Goal: Task Accomplishment & Management: Complete application form

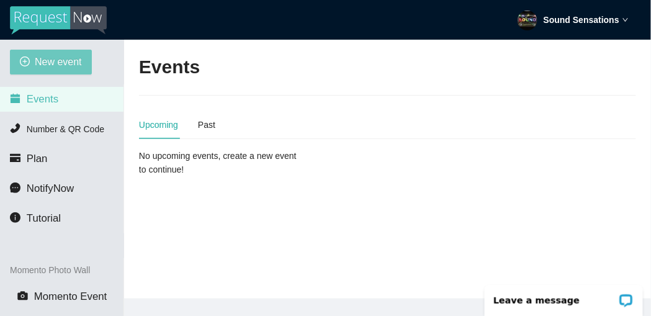
click at [66, 62] on span "New event" at bounding box center [58, 62] width 47 height 16
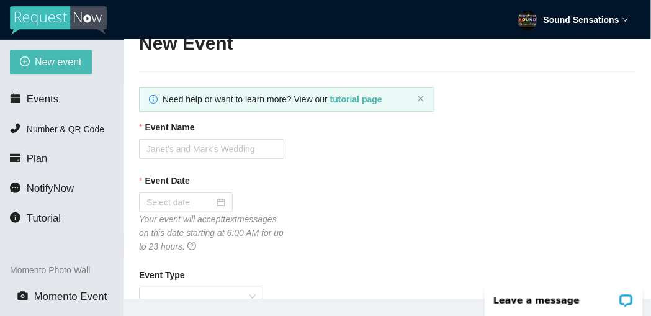
scroll to position [25, 0]
click at [241, 135] on div "Event Name" at bounding box center [387, 128] width 497 height 19
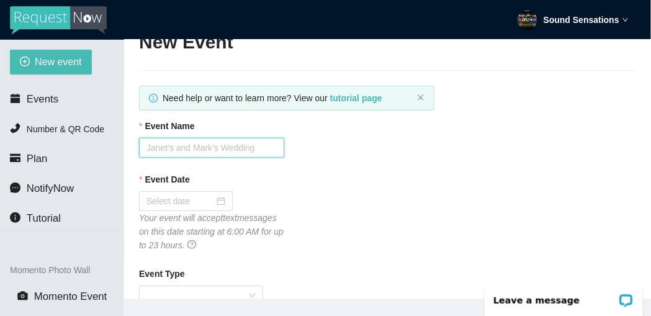
click at [241, 145] on input "Event Name" at bounding box center [211, 148] width 145 height 20
paste input "[GEOGRAPHIC_DATA], Class of 2000 Reunion"
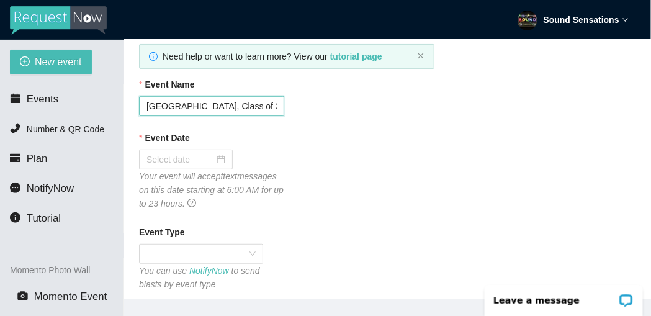
scroll to position [92, 0]
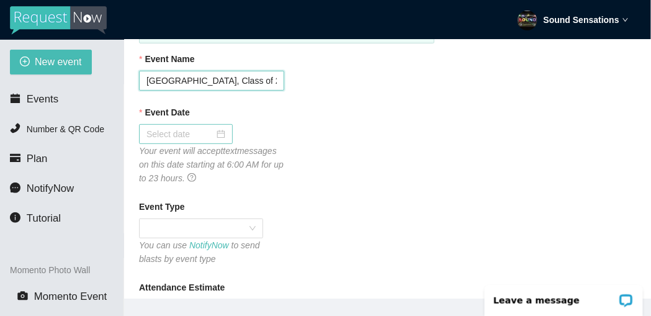
type input "[GEOGRAPHIC_DATA], Class of 2000 Reunion"
click at [210, 134] on div at bounding box center [185, 134] width 79 height 14
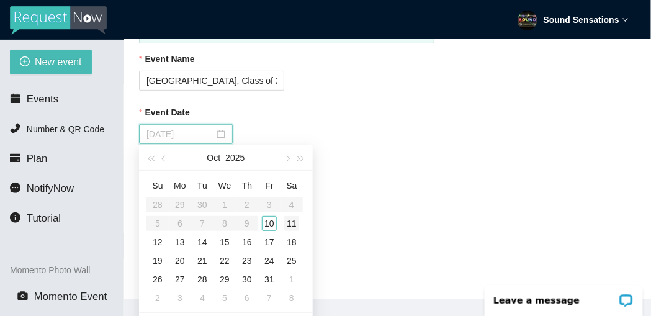
type input "[DATE]"
click at [297, 223] on div "11" at bounding box center [291, 223] width 15 height 15
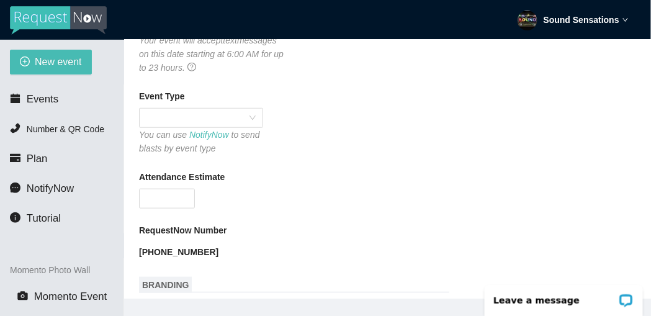
scroll to position [205, 0]
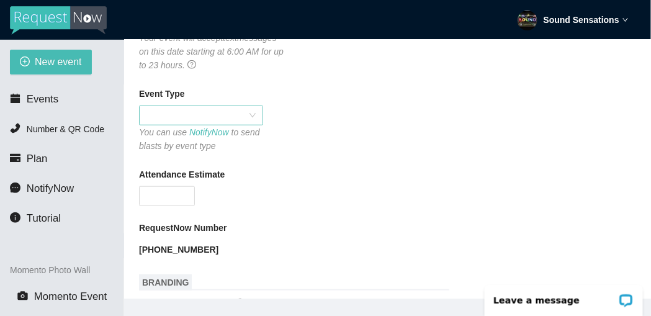
click at [260, 118] on div at bounding box center [201, 115] width 124 height 20
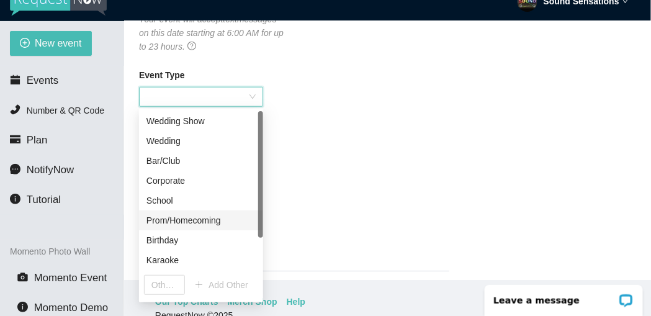
scroll to position [17, 0]
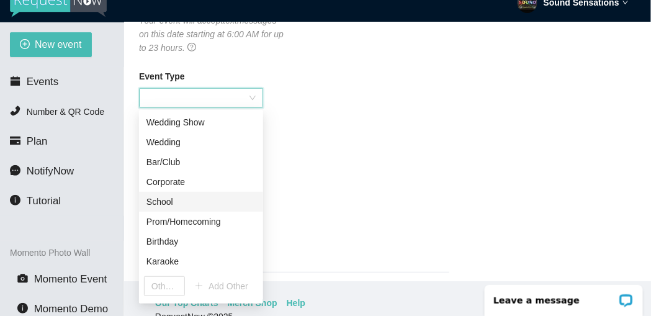
click at [169, 200] on div "School" at bounding box center [200, 202] width 109 height 14
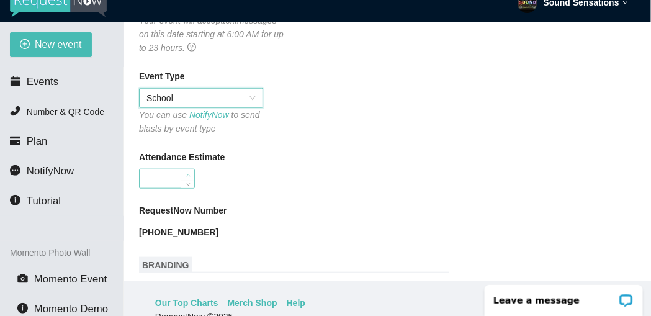
type input "1"
click at [186, 175] on icon "up" at bounding box center [188, 175] width 4 height 4
type input "50"
click at [328, 158] on div "Attendance Estimate" at bounding box center [387, 159] width 497 height 19
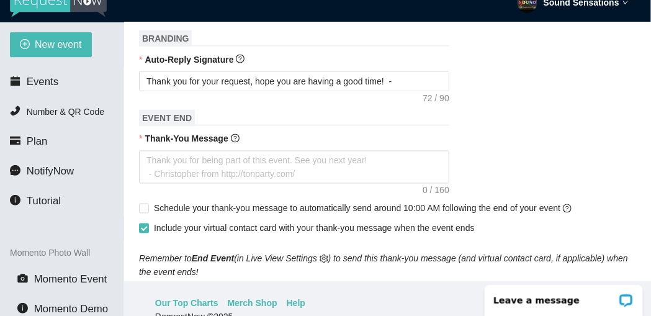
scroll to position [432, 0]
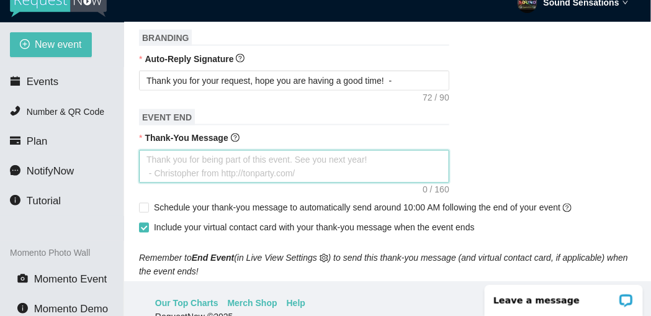
click at [225, 162] on textarea "Thank-You Message" at bounding box center [294, 167] width 310 height 34
type textarea "W"
type textarea "We"
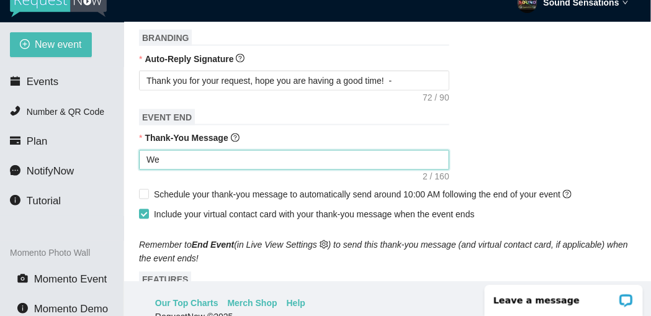
type textarea "We"
type textarea "We h"
type textarea "We ho"
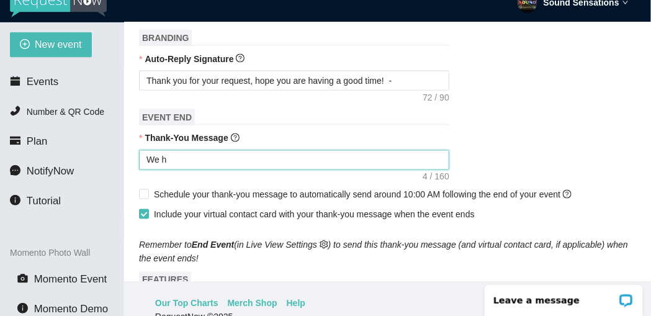
type textarea "We ho"
type textarea "We hop"
type textarea "We hope"
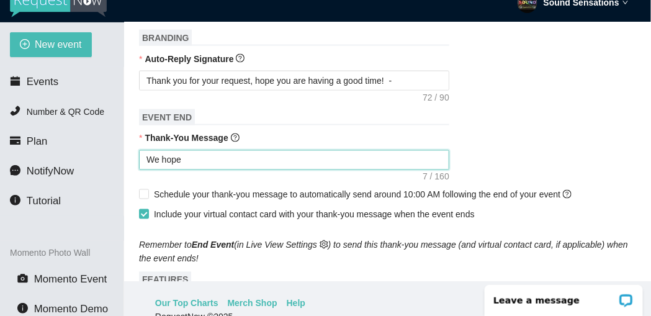
type textarea "We hope"
type textarea "We hope y"
type textarea "We hope yo"
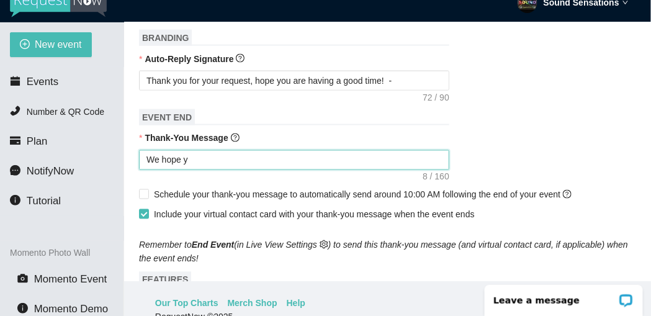
type textarea "We hope yo"
type textarea "We hope you"
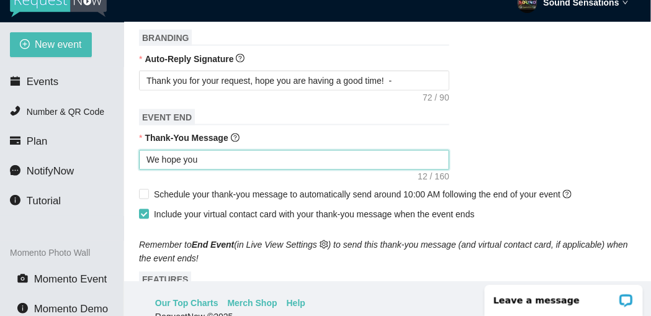
type textarea "We hope you h"
type textarea "We hope you ha"
type textarea "We hope you hav"
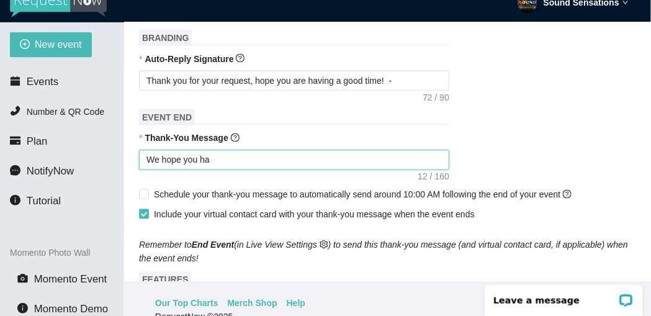
type textarea "We hope you hav"
type textarea "We hope you have"
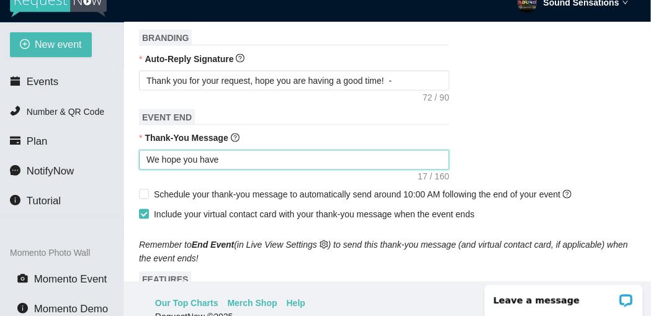
type textarea "We hope you have"
type textarea "We hope you hav"
type textarea "We hope you ha"
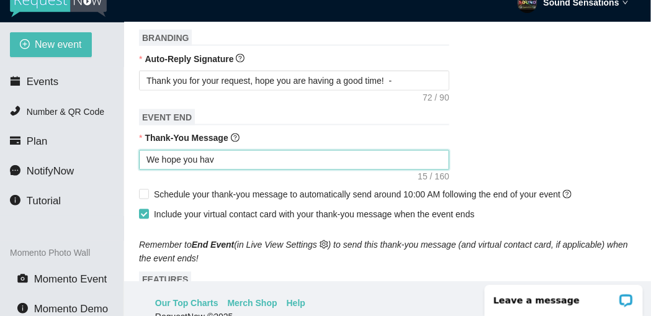
type textarea "We hope you ha"
type textarea "We hope you had"
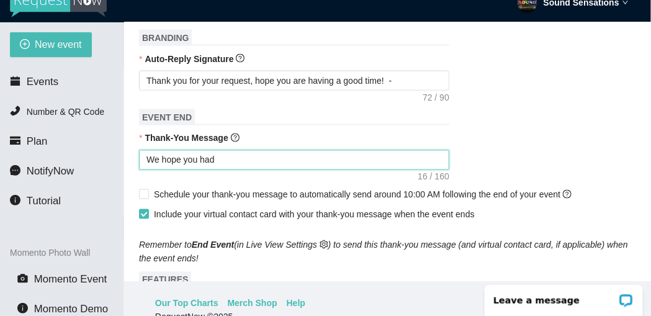
type textarea "We hope you had a"
type textarea "We hope you had a g"
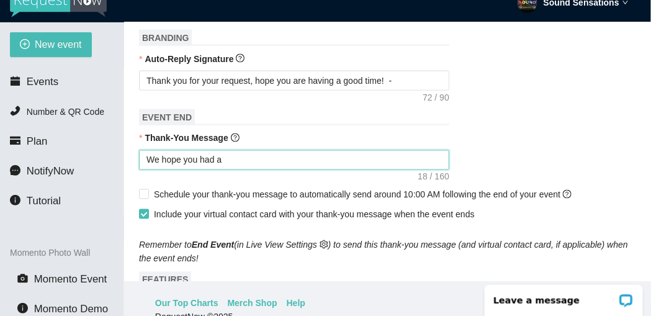
type textarea "We hope you had a g"
type textarea "We hope you had a gr"
type textarea "We hope you had a gre"
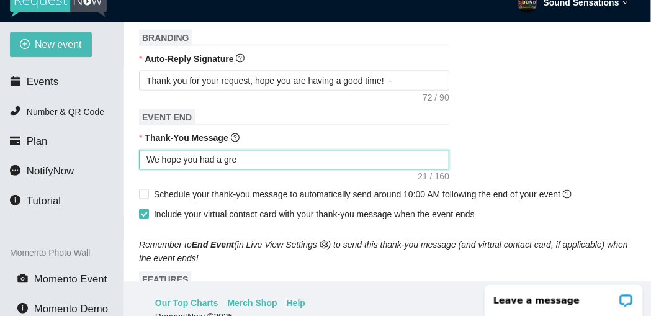
type textarea "We hope you had a grea"
type textarea "We hope you had a great"
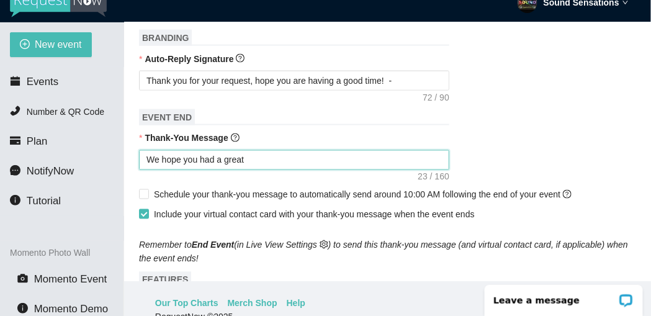
type textarea "We hope you had a great"
type textarea "We hope you had a great t"
type textarea "We hope you had a great ti"
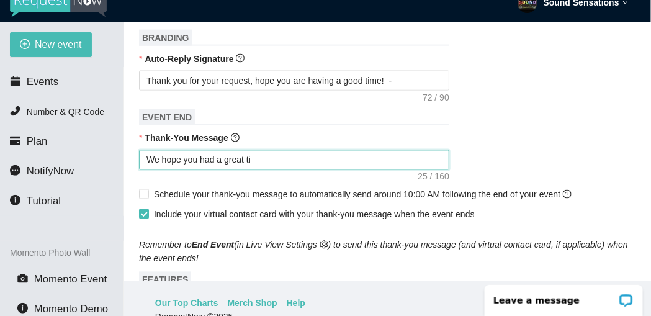
type textarea "We hope you had a great [PERSON_NAME]"
type textarea "We hope you had a great time"
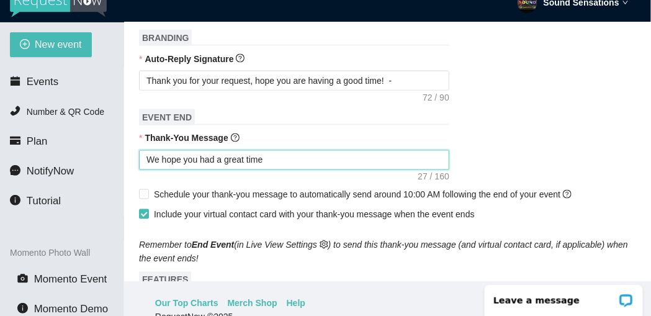
type textarea "We hope you had a great time"
type textarea "We hope you had a great time t"
type textarea "We hope you had a great time to"
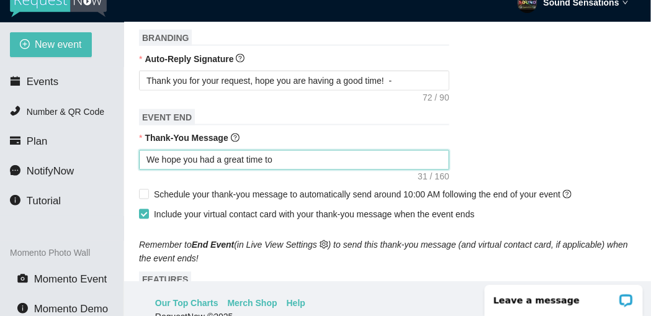
type textarea "We hope you had a great time ton"
type textarea "We hope you had a great time [PERSON_NAME]"
type textarea "We hope you had a great time tonig"
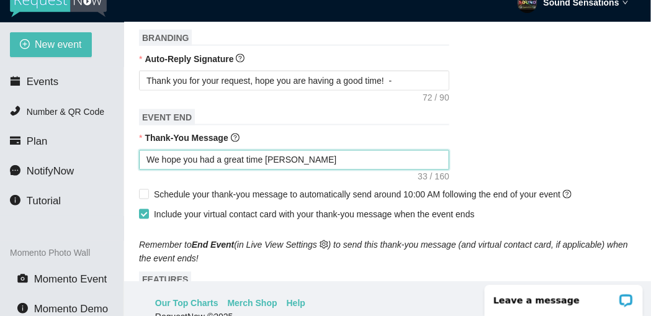
type textarea "We hope you had a great time tonig"
type textarea "We hope you had a great time tonigh"
type textarea "We hope you had a great time tonight"
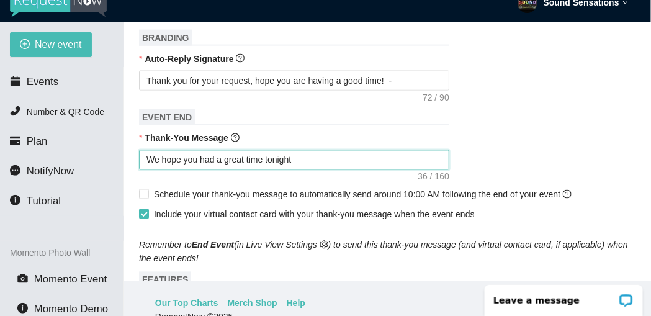
type textarea "We hope you had a great time tonight,"
type textarea "We hope you had a great time tonight, p"
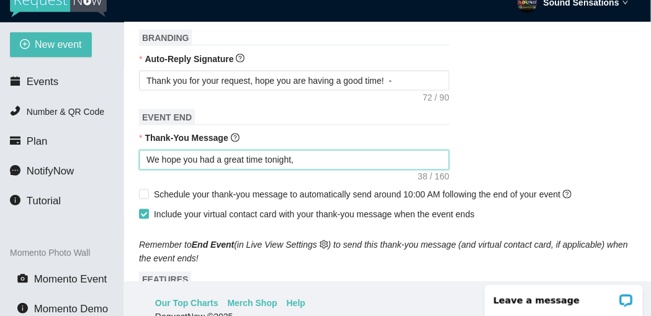
type textarea "We hope you had a great time tonight, p"
type textarea "We hope you had a great time tonight, pl"
type textarea "We hope you had a great time tonight, ple"
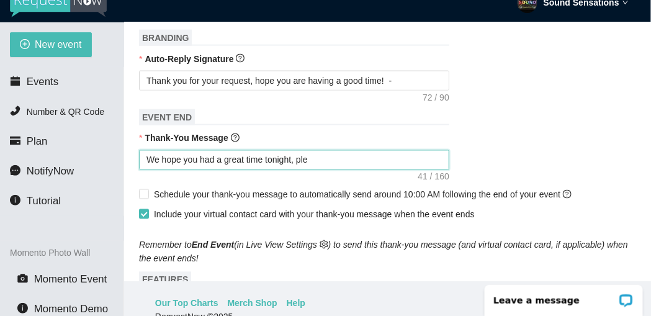
type textarea "We hope you had a great time tonight, plea"
type textarea "We hope you had a great time tonight, pleas"
type textarea "We hope you had a great time tonight, please"
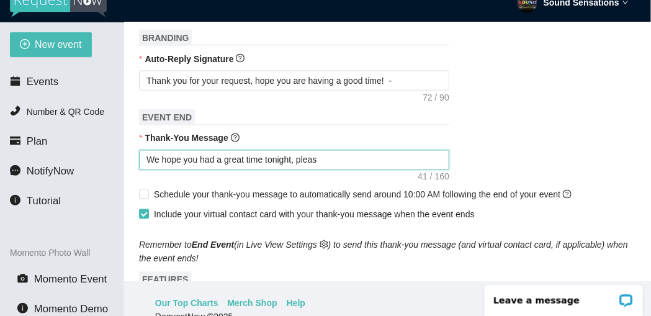
type textarea "We hope you had a great time tonight, please"
type textarea "We hope you had a great time tonight, please d"
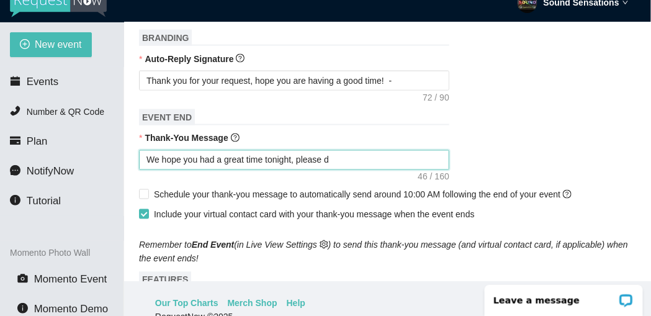
type textarea "We hope you had a great time tonight, please di"
type textarea "We hope you had a great time tonight, please d"
type textarea "We hope you had a great time tonight, please dd"
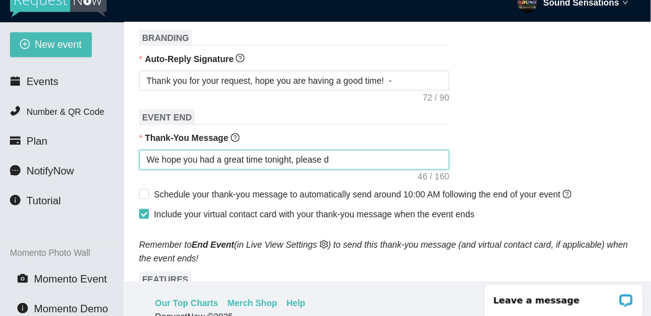
type textarea "We hope you had a great time tonight, please dd"
type textarea "We hope you had a great time tonight, please [GEOGRAPHIC_DATA]"
type textarea "We hope you had a great time tonight, please dd"
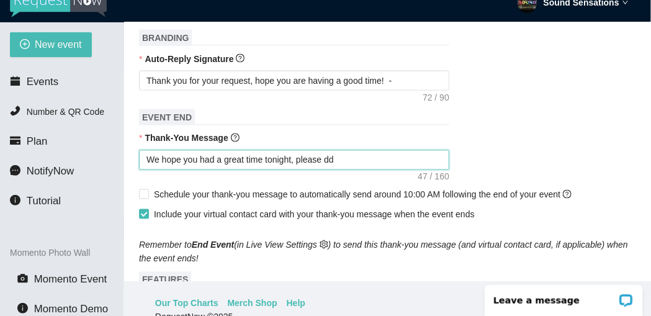
type textarea "We hope you had a great time tonight, please d"
type textarea "We hope you had a great time tonight, please dr"
type textarea "We hope you had a great time tonight, please dri"
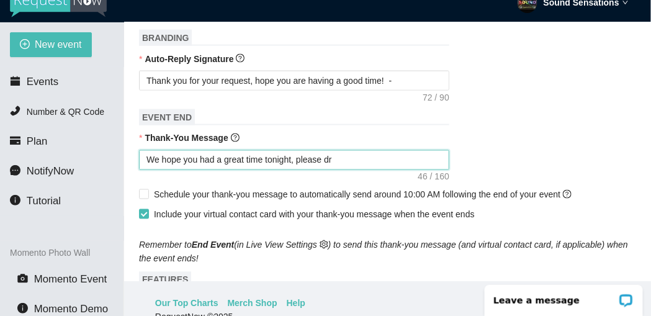
type textarea "We hope you had a great time tonight, please dri"
type textarea "We hope you had a great time tonight, please driv"
type textarea "We hope you had a great time tonight, please drive"
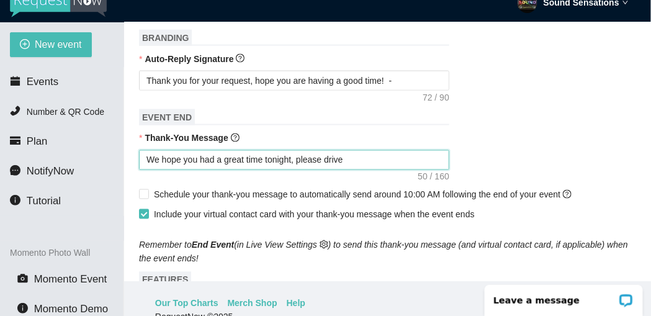
type textarea "We hope you had a great time tonight, please drive"
type textarea "We hope you had a great time tonight, please drive h"
type textarea "We hope you had a great time tonight, please drive ho"
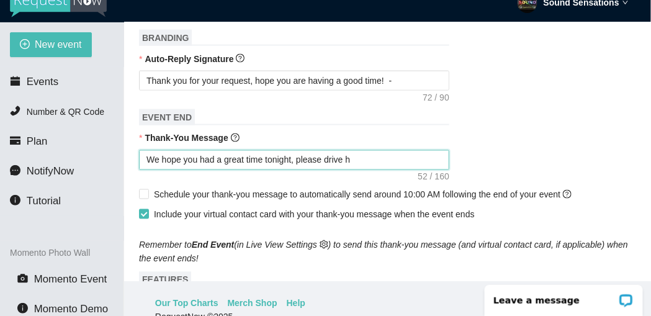
type textarea "We hope you had a great time tonight, please drive ho"
type textarea "We hope you had a great time tonight, please drive hom"
type textarea "We hope you had a great time tonight, please drive home"
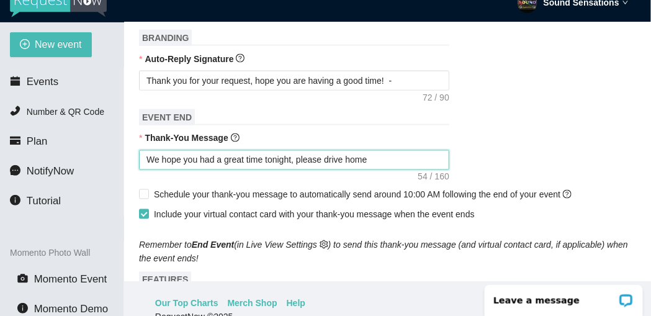
type textarea "We hope you had a great time tonight, please drive home"
type textarea "We hope you had a great time tonight, please drive home s"
type textarea "We hope you had a great time tonight, please drive home sa"
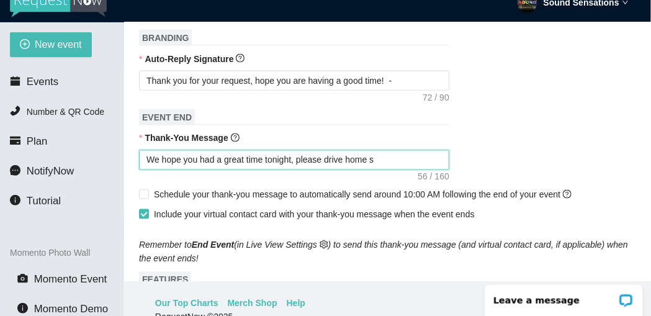
type textarea "We hope you had a great time tonight, please drive home sa"
type textarea "We hope you had a great time tonight, please drive home saf"
type textarea "We hope you had a great time tonight, please drive home safe"
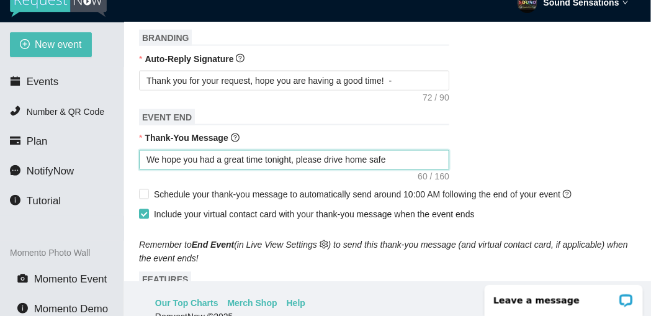
type textarea "We hope you had a great time tonight, please drive home safel"
type textarea "We hope you had a great time tonight, please drive home safely"
type textarea "We hope you had a great time tonight, please drive home safely!"
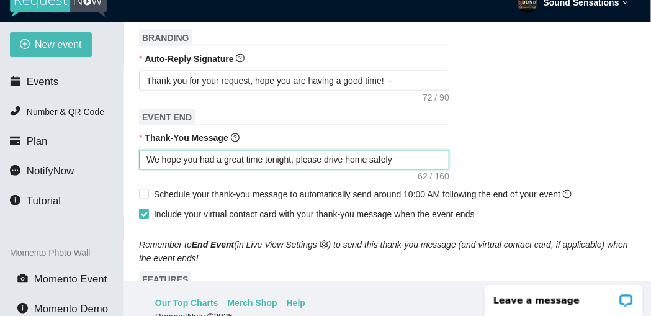
type textarea "We hope you had a great time tonight, please drive home safely!"
type textarea "We hope you had a great time tonight, please drive home safely! C"
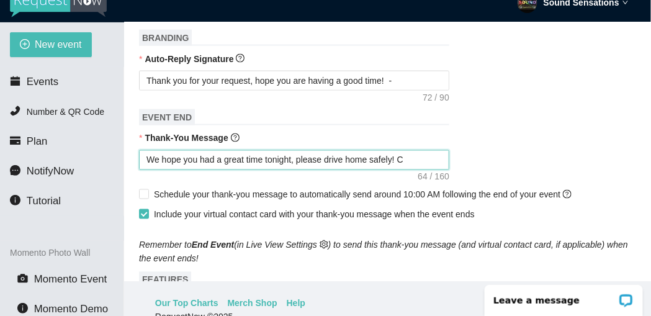
type textarea "We hope you had a great time tonight, please drive home safely! Ch"
type textarea "We hope you had a great time tonight, please drive home safely! Che"
type textarea "We hope you had a great time tonight, please drive home safely! Chec"
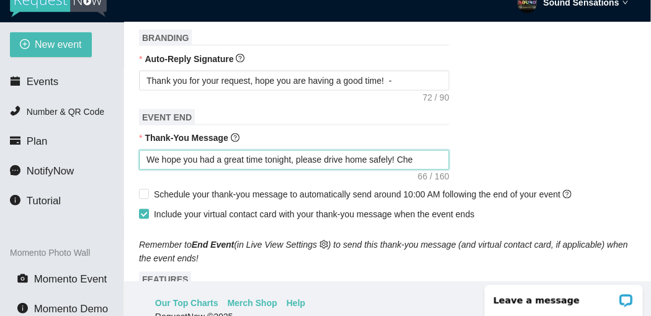
type textarea "We hope you had a great time tonight, please drive home safely! Chec"
type textarea "We hope you had a great time tonight, please drive home safely! Check"
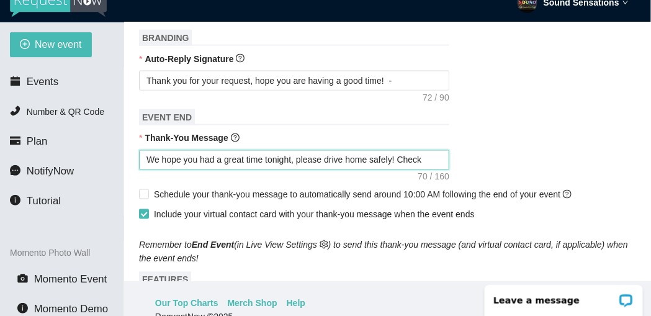
type textarea "We hope you had a great time tonight, please drive home safely! Check u"
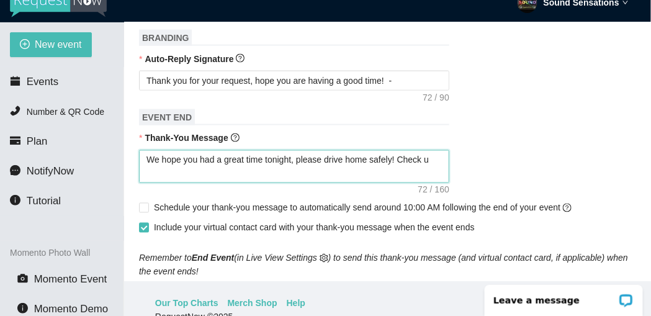
type textarea "We hope you had a great time tonight, please drive home safely! Check us"
type textarea "We hope you had a great time tonight, please drive home safely! Check us o"
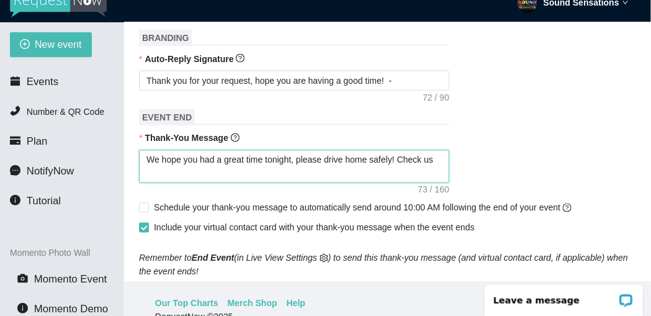
type textarea "We hope you had a great time tonight, please drive home safely! Check us o"
type textarea "We hope you had a great time tonight, please drive home safely! Check us ou"
type textarea "We hope you had a great time tonight, please drive home safely! Check us out"
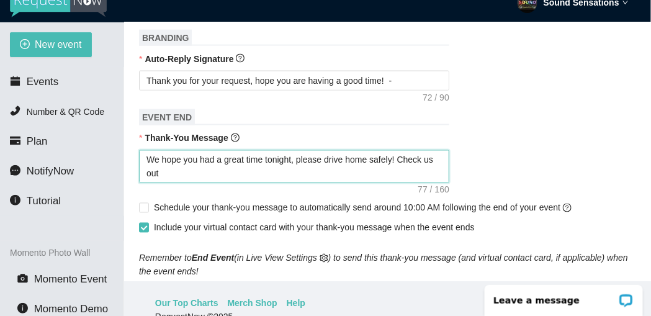
type textarea "We hope you had a great time tonight, please drive home safely! Check us out a"
type textarea "We hope you had a great time tonight, please drive home safely! Check us out at"
type textarea "We hope you had a great time tonight, please drive home safely! Check us out a"
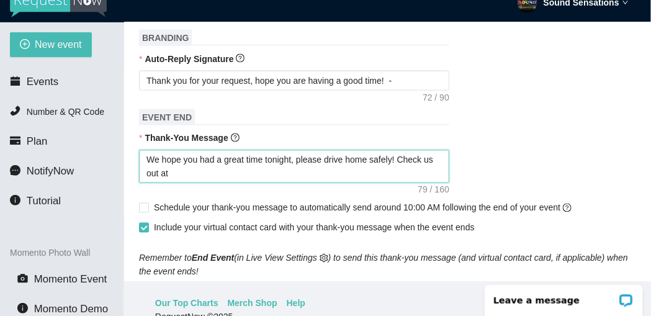
type textarea "We hope you had a great time tonight, please drive home safely! Check us out a"
type textarea "We hope you had a great time tonight, please drive home safely! Check us out at"
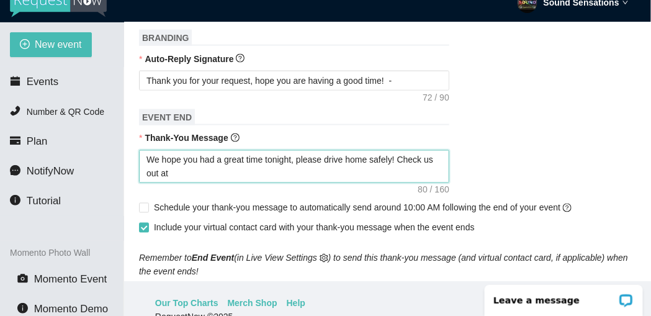
type textarea "We hope you had a great time tonight, please drive home safely! Check us out at…"
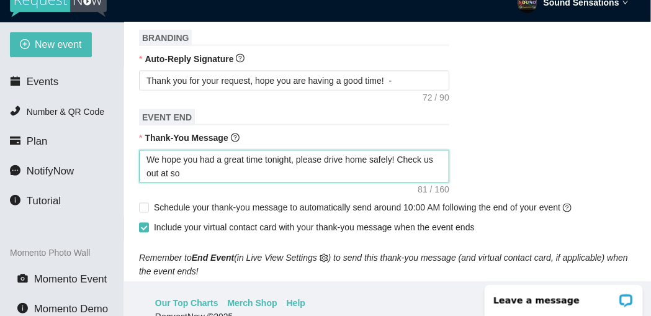
type textarea "We hope you had a great time tonight, please drive home safely! Check us out at…"
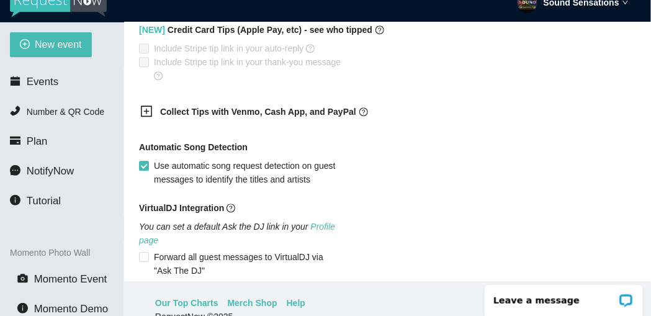
scroll to position [743, 0]
click at [148, 114] on icon "plus-square" at bounding box center [146, 111] width 12 height 12
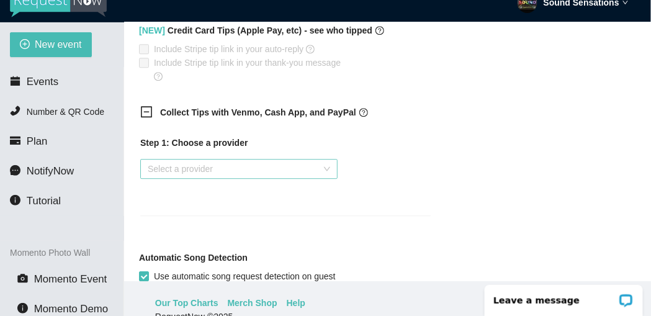
click at [323, 171] on div "Select a provider" at bounding box center [238, 169] width 197 height 20
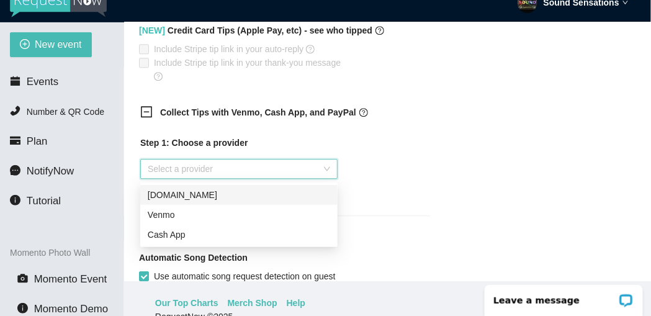
click at [255, 141] on div "Step 1: Choose a provider" at bounding box center [285, 143] width 290 height 14
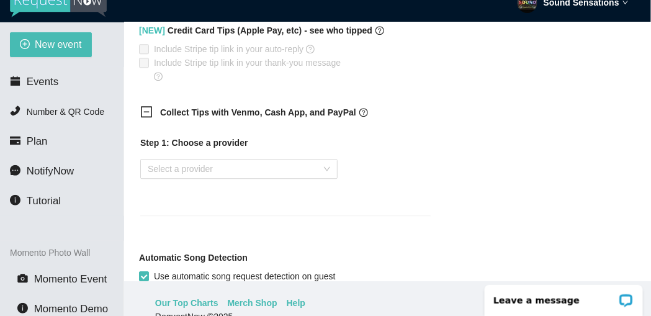
click at [143, 112] on icon "minus-square" at bounding box center [146, 111] width 12 height 12
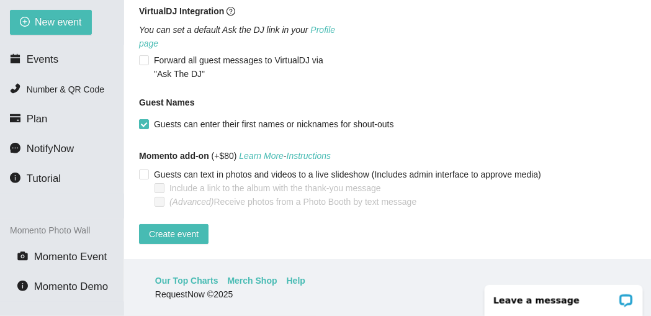
scroll to position [940, 0]
click at [172, 227] on span "Create event" at bounding box center [174, 234] width 50 height 14
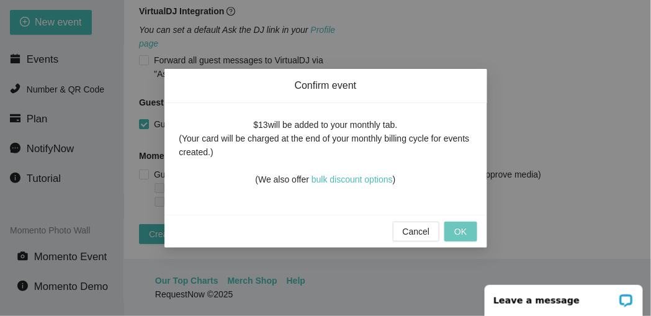
click at [466, 233] on span "OK" at bounding box center [460, 232] width 12 height 14
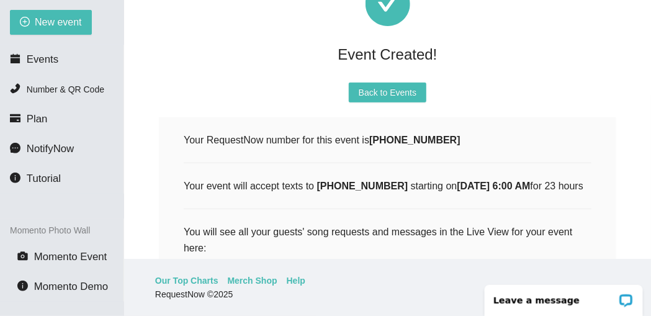
scroll to position [0, 0]
